Goal: Task Accomplishment & Management: Complete application form

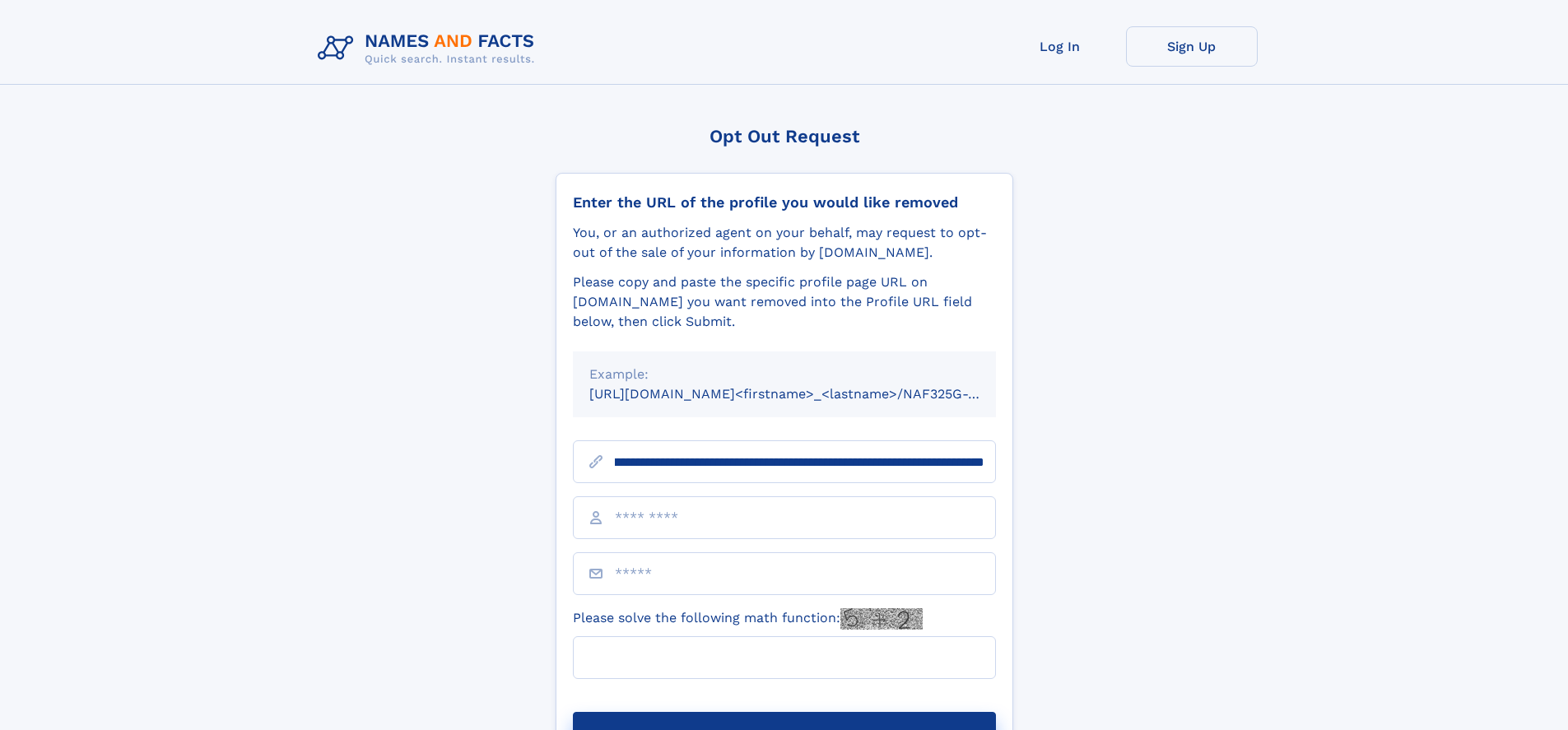
scroll to position [0, 212]
type input "**********"
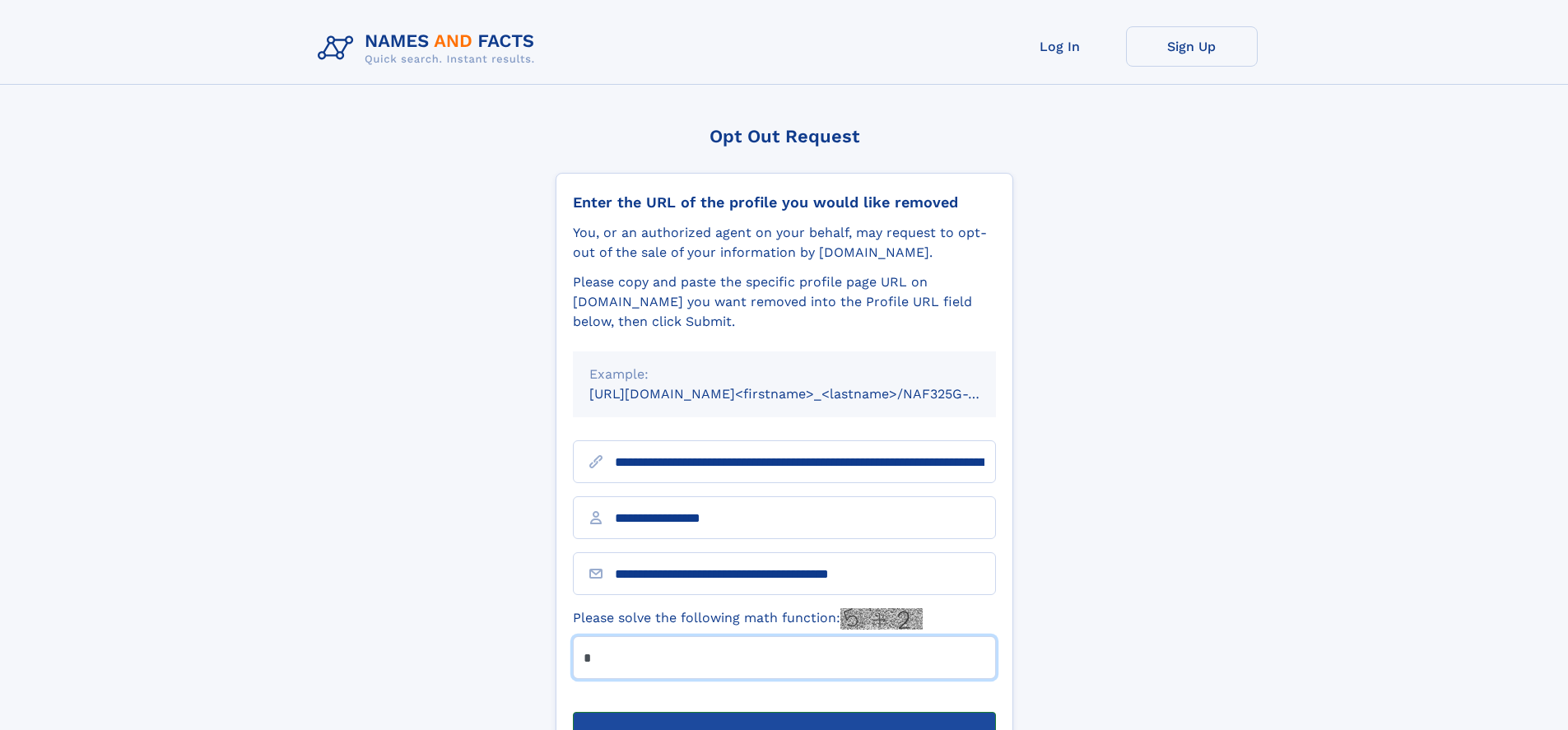
type input "*"
click at [784, 712] on button "Submit Opt Out Request" at bounding box center [784, 739] width 423 height 53
